Goal: Task Accomplishment & Management: Manage account settings

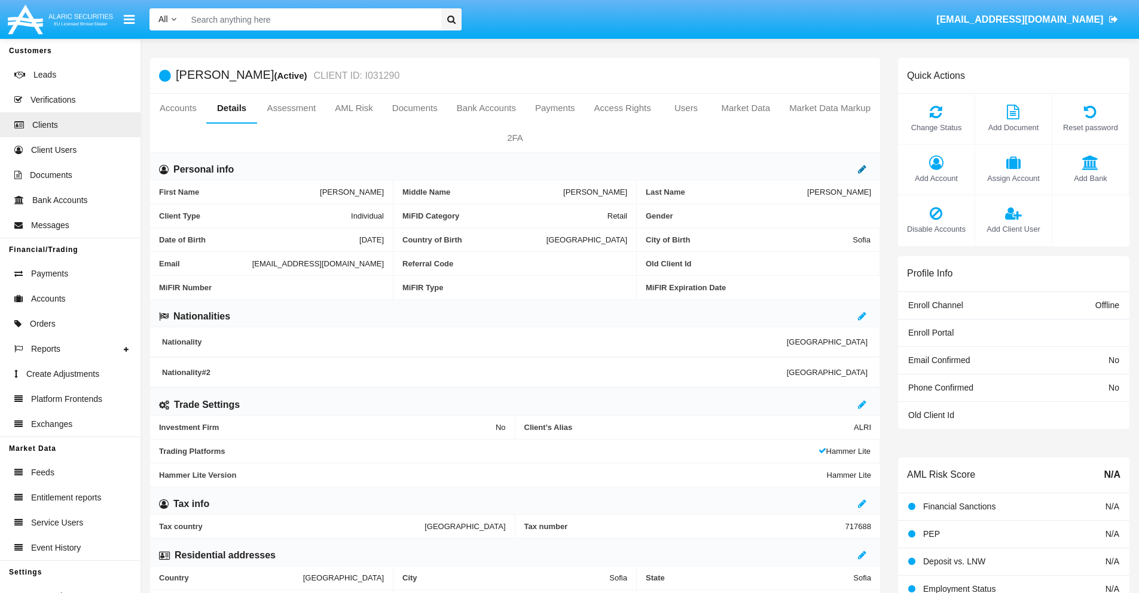
click at [862, 169] on icon at bounding box center [862, 169] width 8 height 10
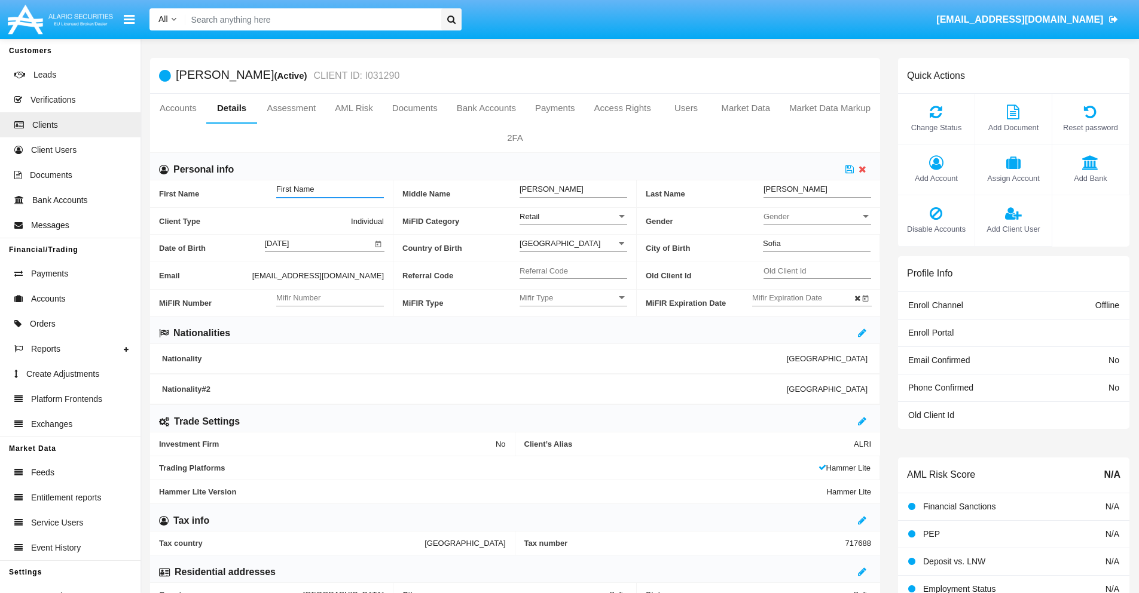
type input "First Name"
click at [849, 169] on icon at bounding box center [849, 169] width 8 height 10
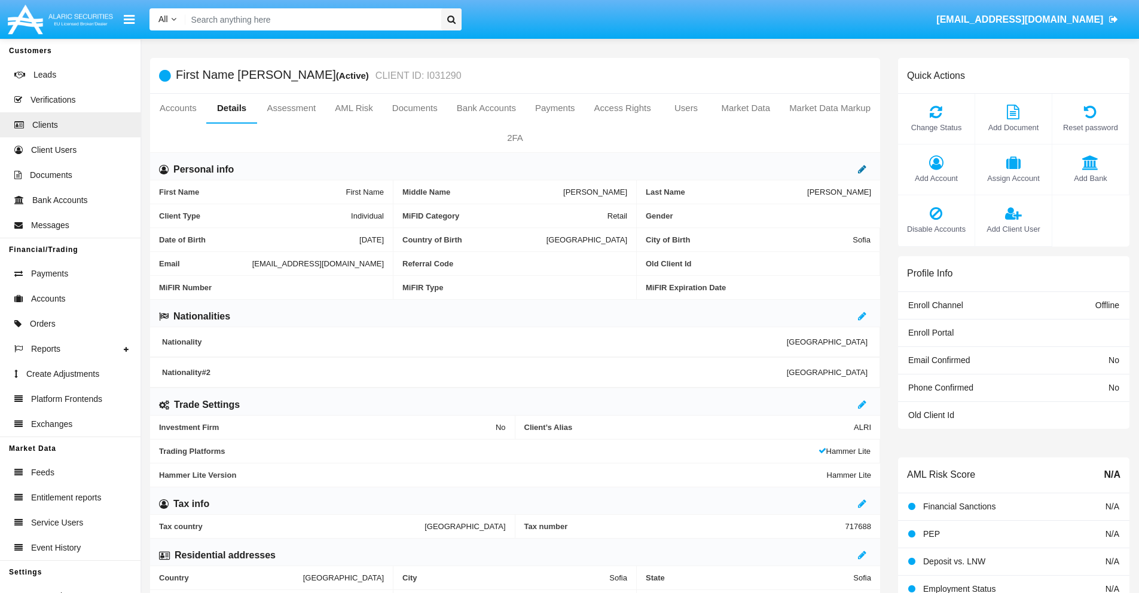
click at [862, 169] on icon at bounding box center [862, 169] width 8 height 10
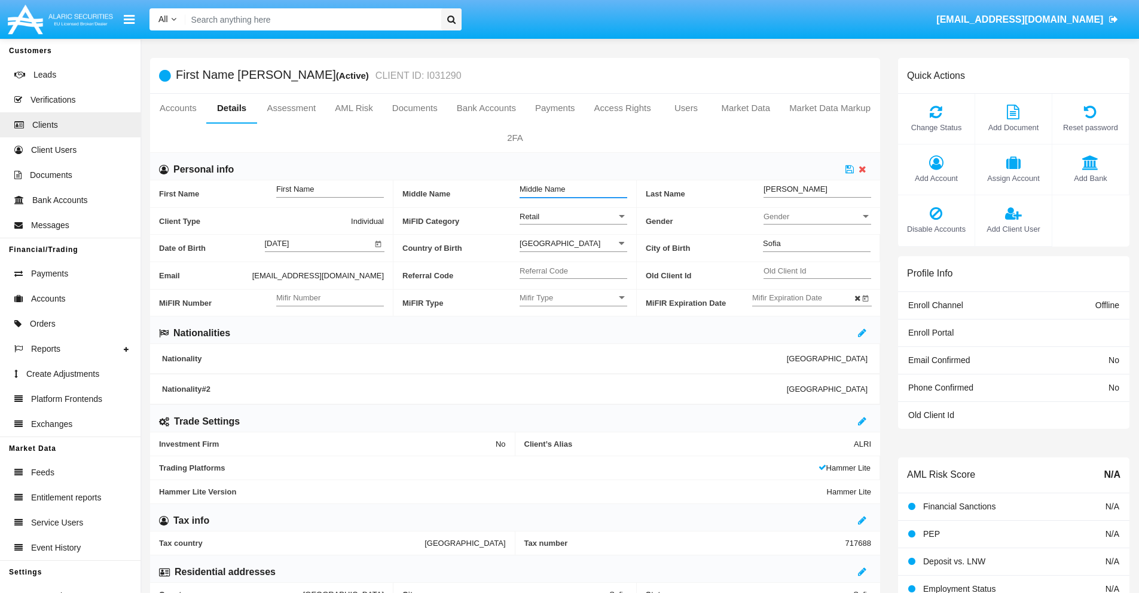
type input "Middle Name"
click at [849, 169] on icon at bounding box center [849, 169] width 8 height 10
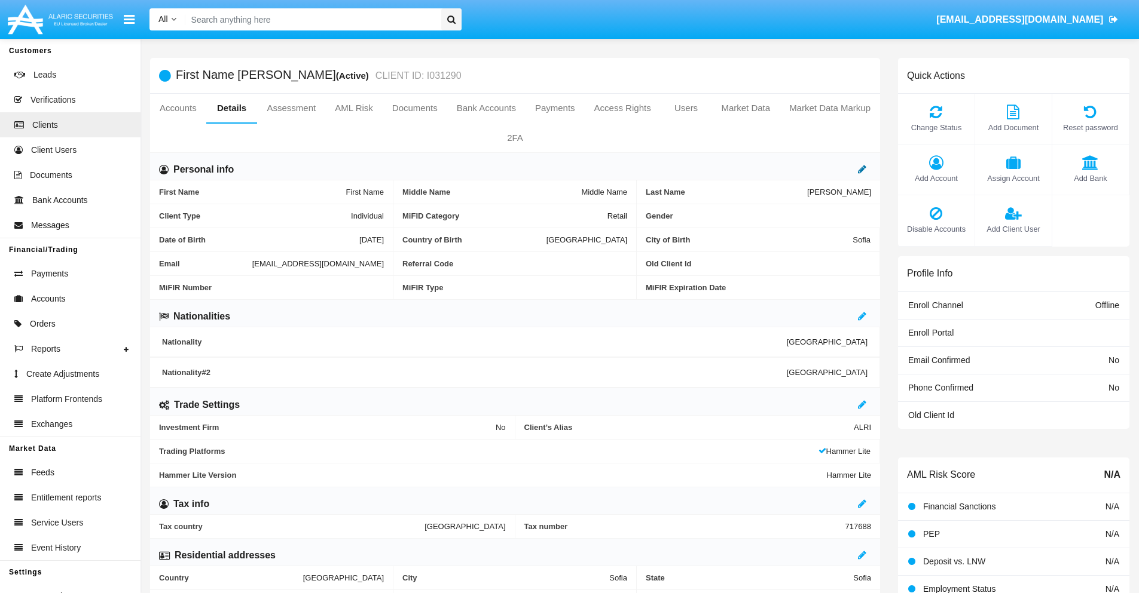
click at [862, 169] on icon at bounding box center [862, 169] width 8 height 10
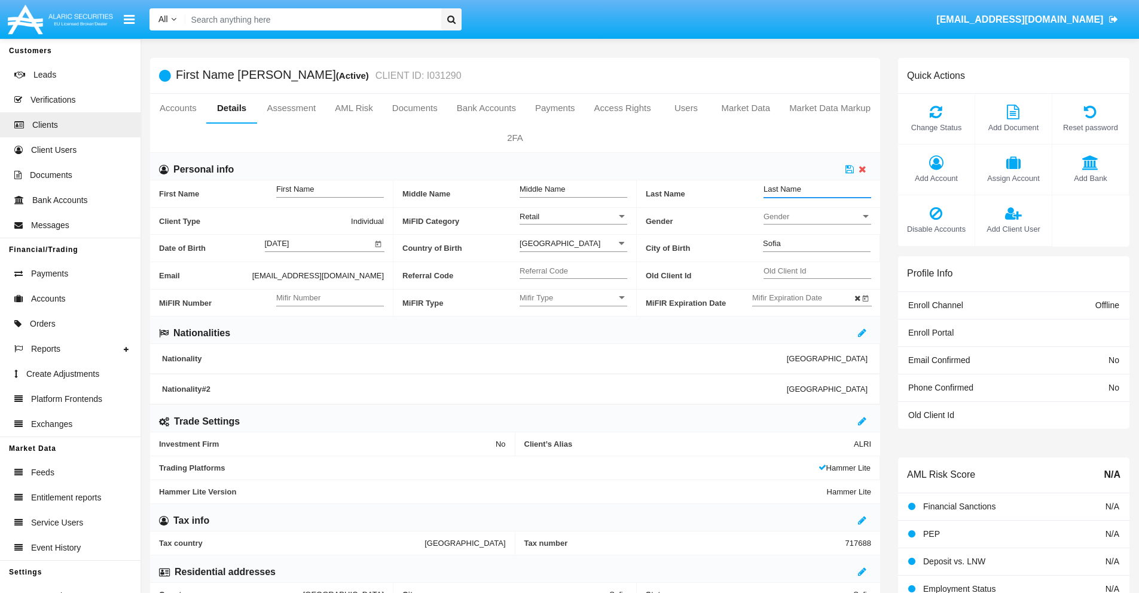
type input "Last Name"
click at [849, 169] on icon at bounding box center [849, 169] width 8 height 10
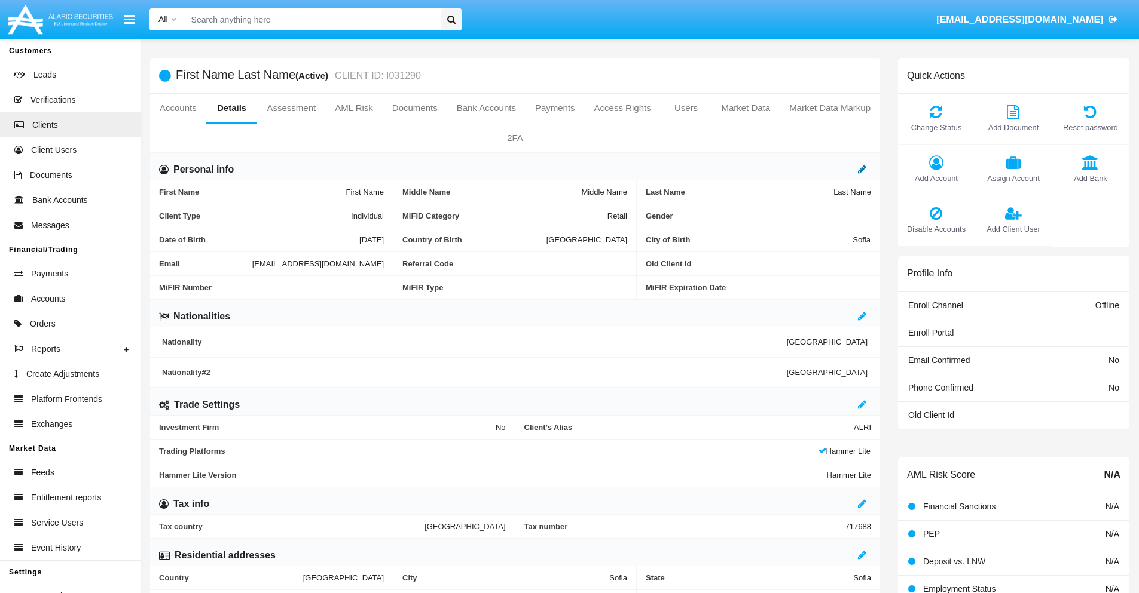
click at [862, 169] on icon at bounding box center [862, 169] width 8 height 10
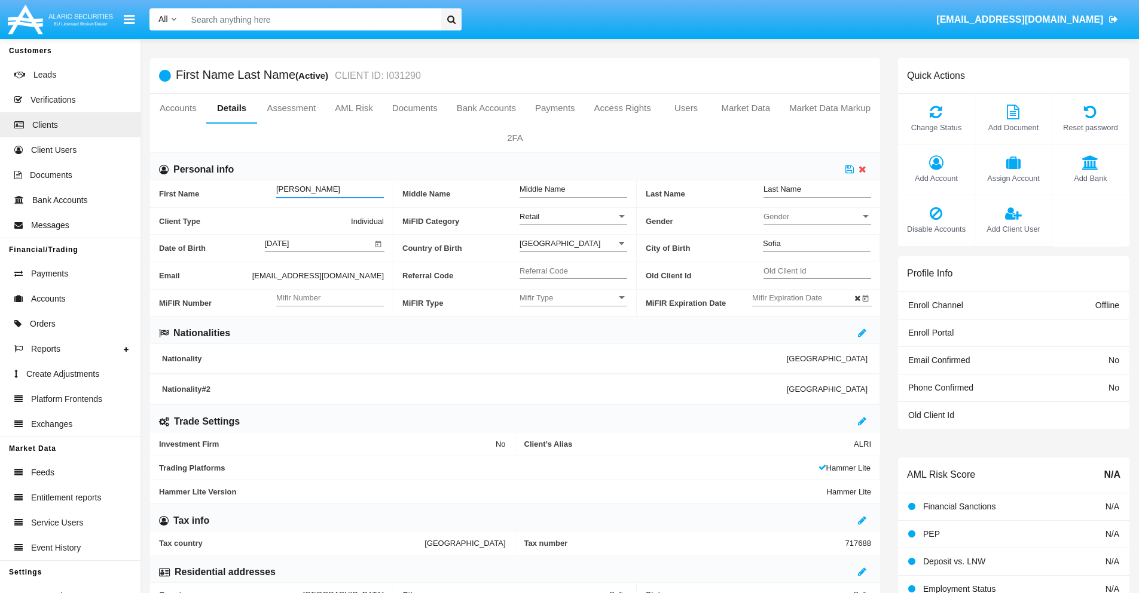
type input "[PERSON_NAME]"
type input "Lubowitz"
